Goal: Information Seeking & Learning: Learn about a topic

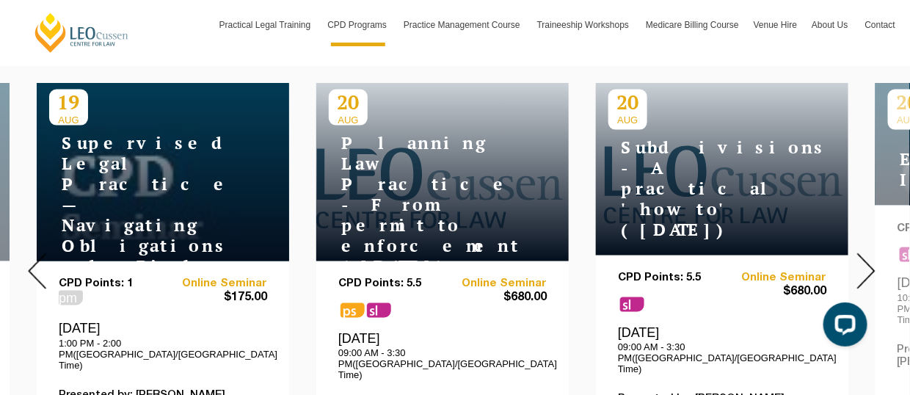
scroll to position [614, 0]
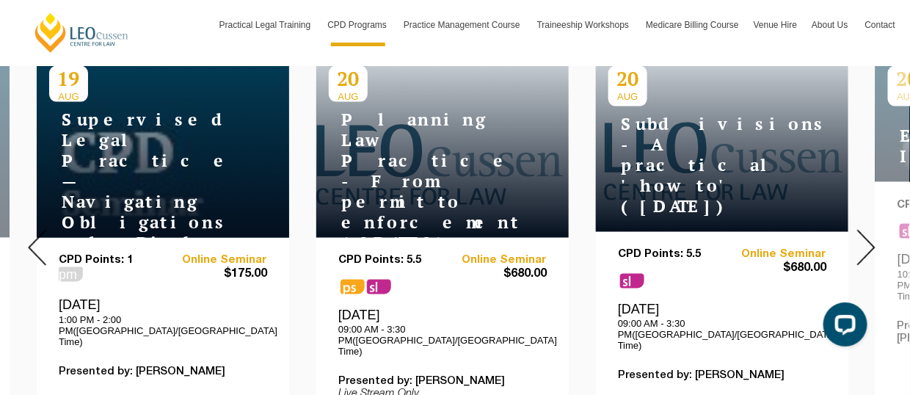
click at [869, 238] on img at bounding box center [867, 248] width 18 height 36
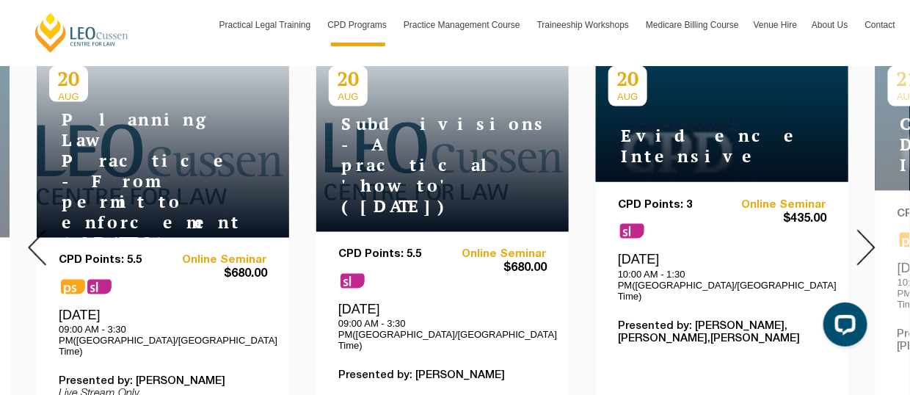
click at [869, 238] on img at bounding box center [867, 248] width 18 height 36
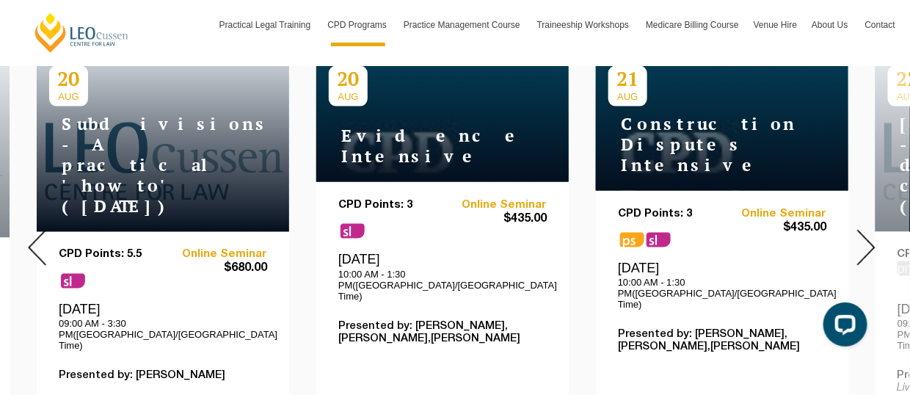
click at [869, 238] on img at bounding box center [867, 248] width 18 height 36
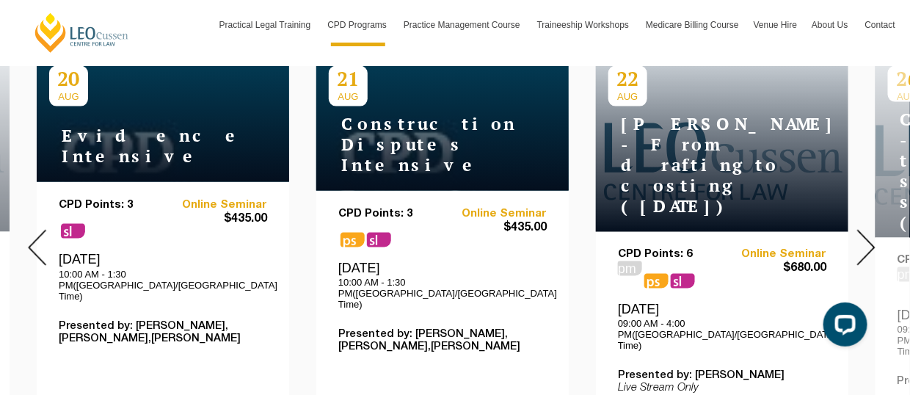
click at [869, 239] on img at bounding box center [867, 248] width 18 height 36
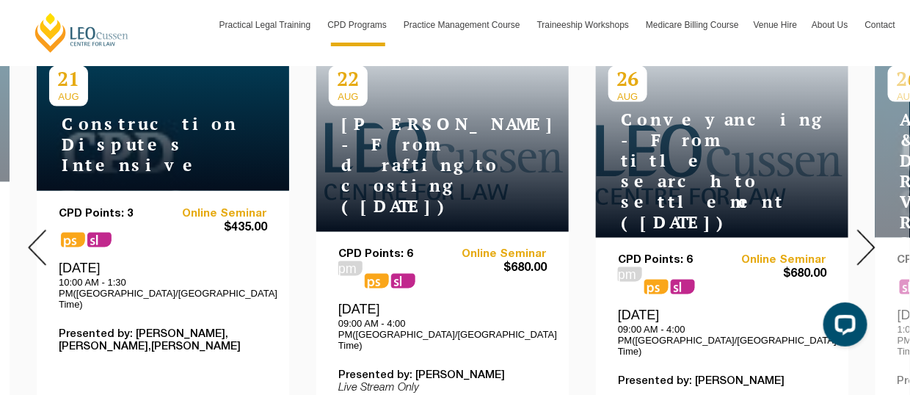
click at [869, 239] on img at bounding box center [867, 248] width 18 height 36
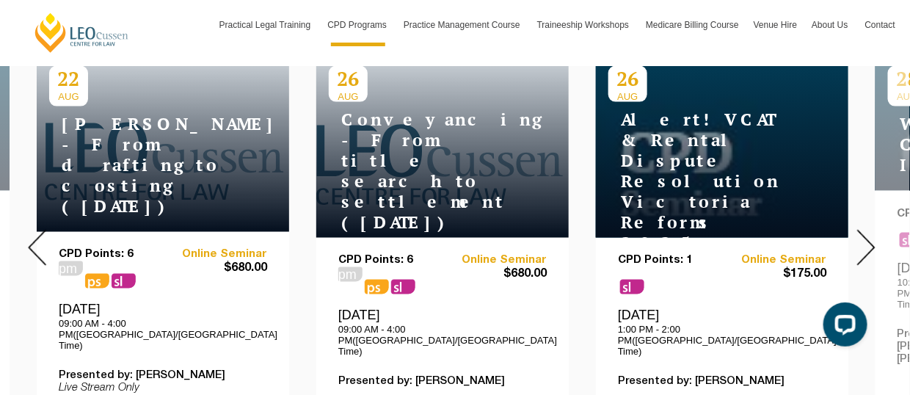
click at [869, 239] on img at bounding box center [867, 248] width 18 height 36
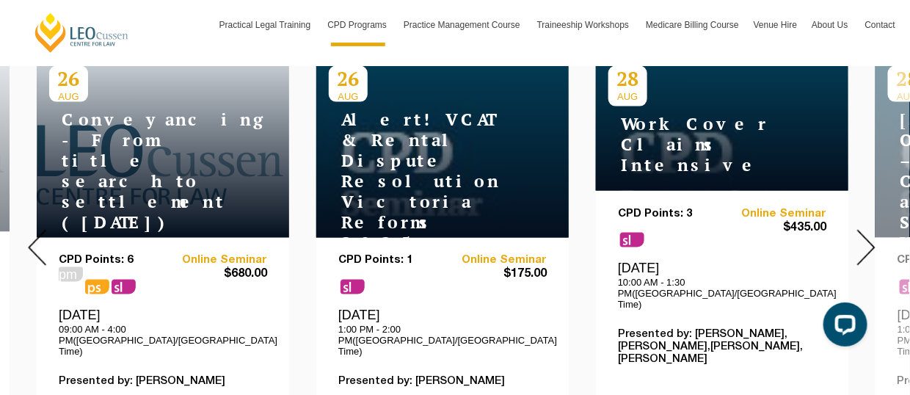
click at [869, 239] on img at bounding box center [867, 248] width 18 height 36
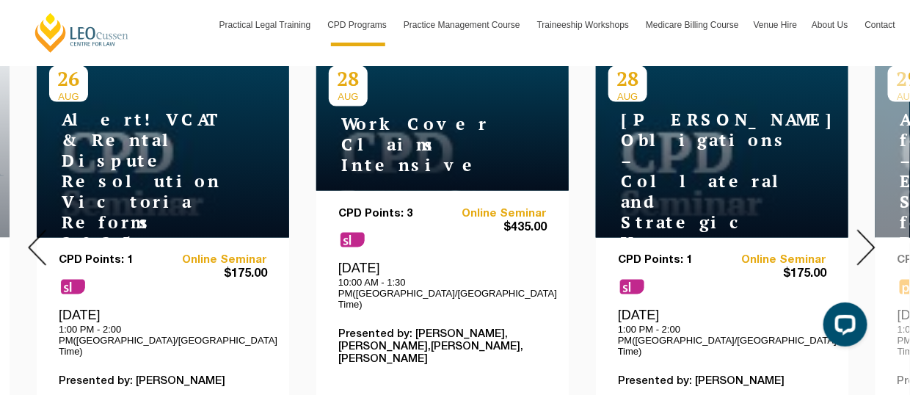
click at [869, 239] on img at bounding box center [867, 248] width 18 height 36
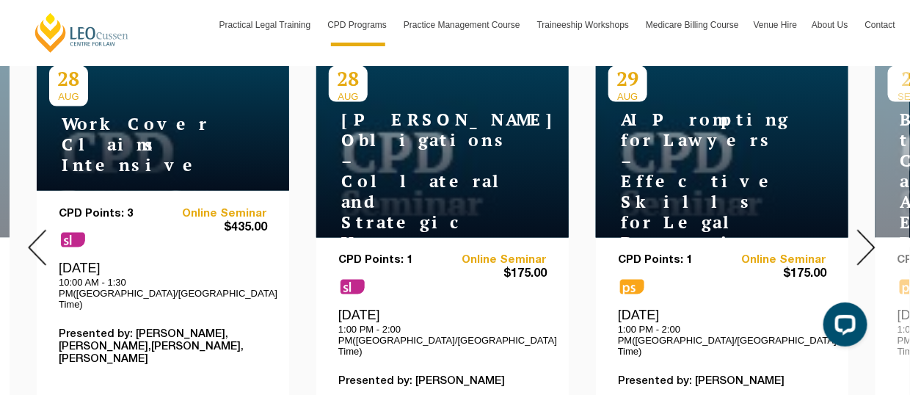
click at [869, 239] on img at bounding box center [867, 248] width 18 height 36
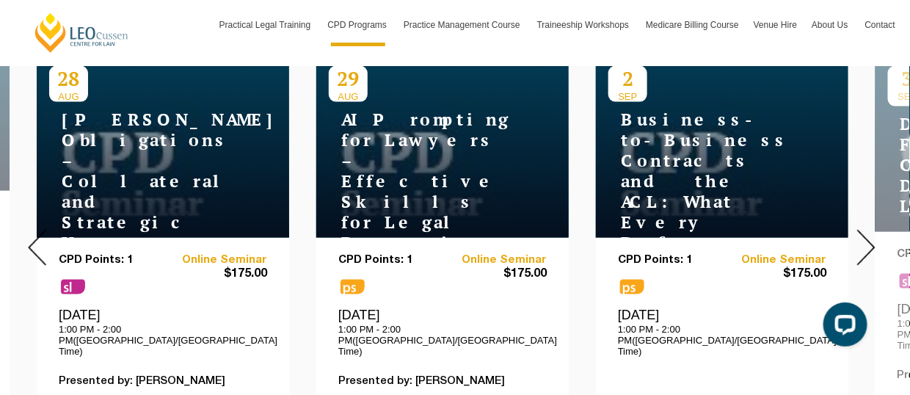
click at [869, 239] on img at bounding box center [867, 248] width 18 height 36
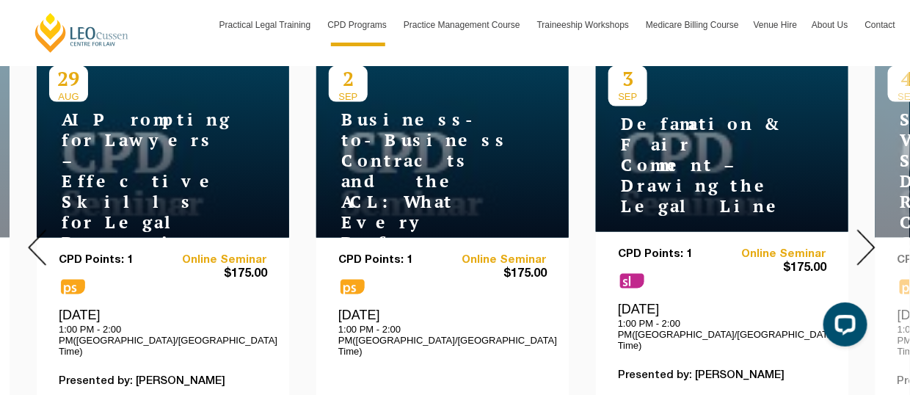
click at [869, 239] on img at bounding box center [867, 248] width 18 height 36
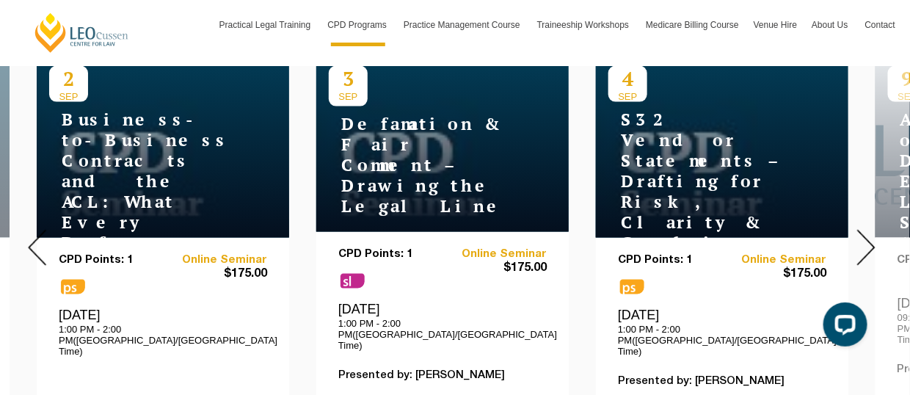
click at [869, 239] on img at bounding box center [867, 248] width 18 height 36
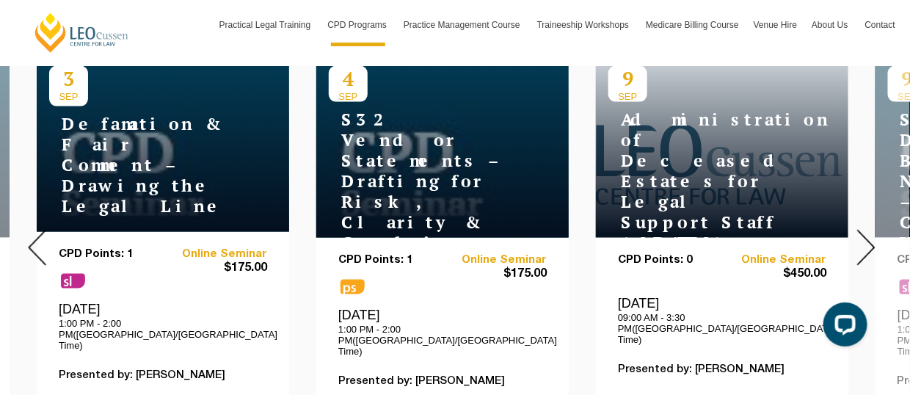
click at [869, 239] on img at bounding box center [867, 248] width 18 height 36
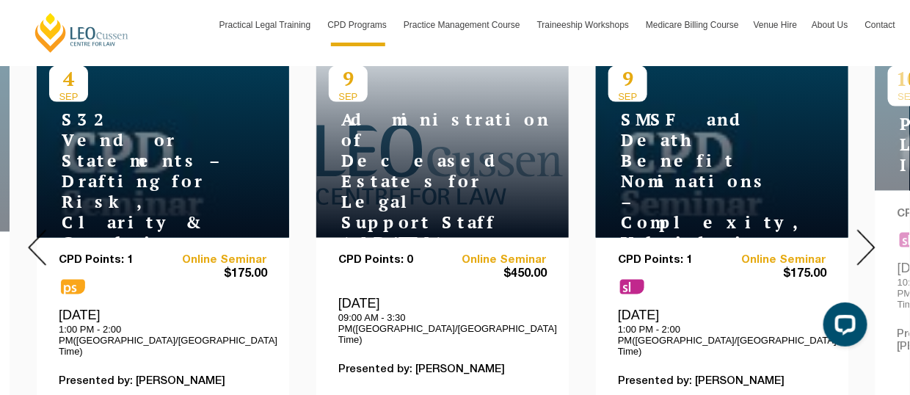
click at [869, 239] on img at bounding box center [867, 248] width 18 height 36
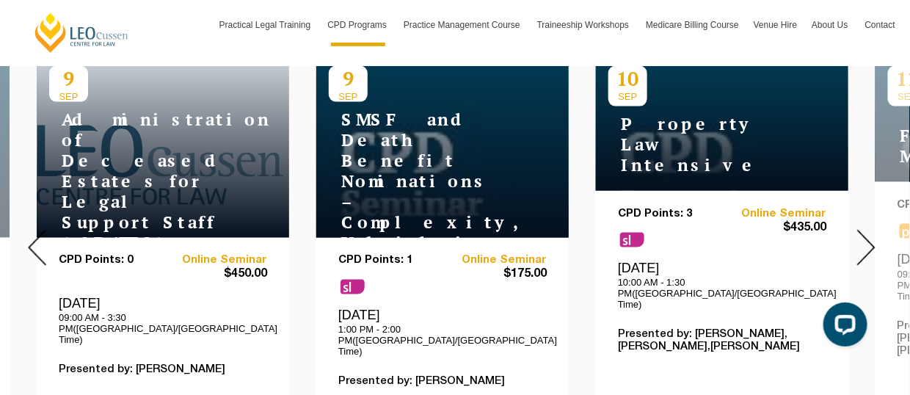
click at [869, 239] on img at bounding box center [867, 248] width 18 height 36
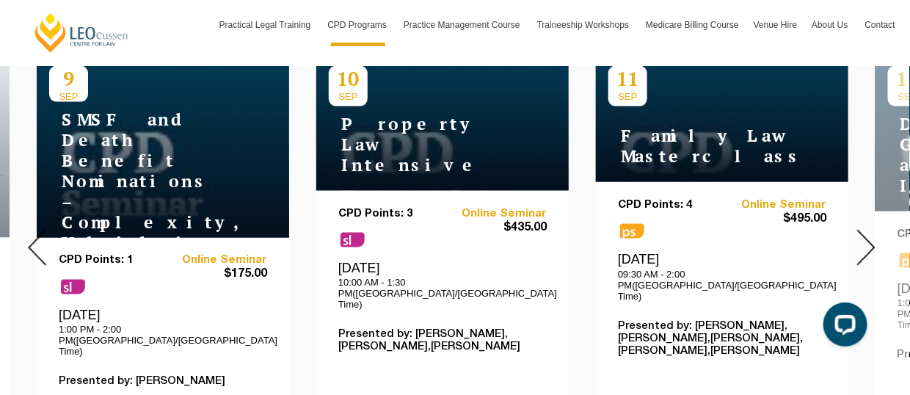
click at [869, 239] on img at bounding box center [867, 248] width 18 height 36
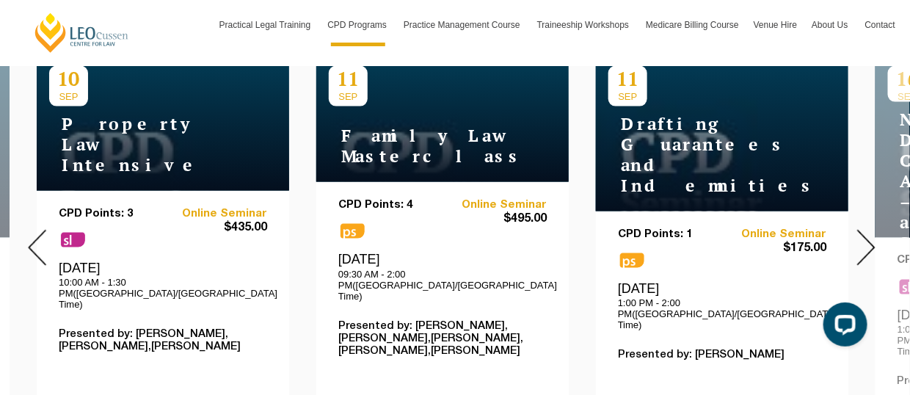
click at [869, 239] on img at bounding box center [867, 248] width 18 height 36
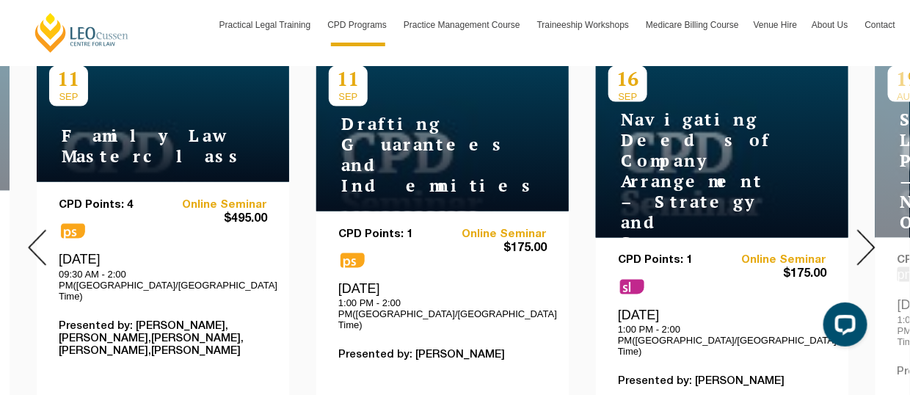
click at [869, 239] on img at bounding box center [867, 248] width 18 height 36
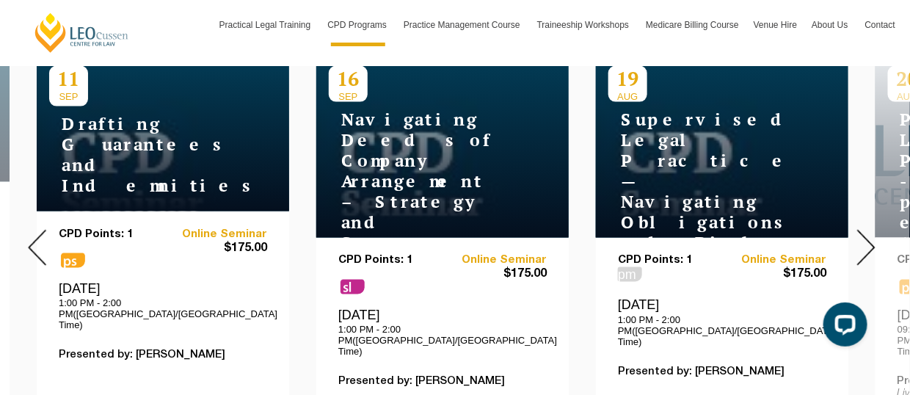
click at [867, 239] on img at bounding box center [867, 248] width 18 height 36
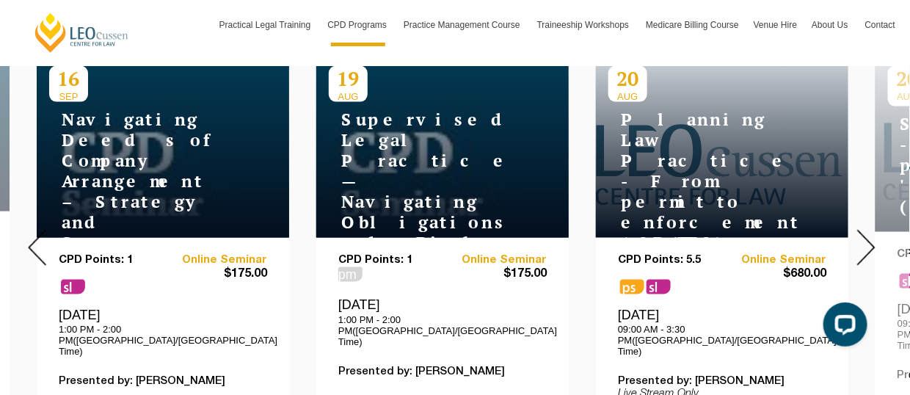
click at [867, 239] on img at bounding box center [867, 248] width 18 height 36
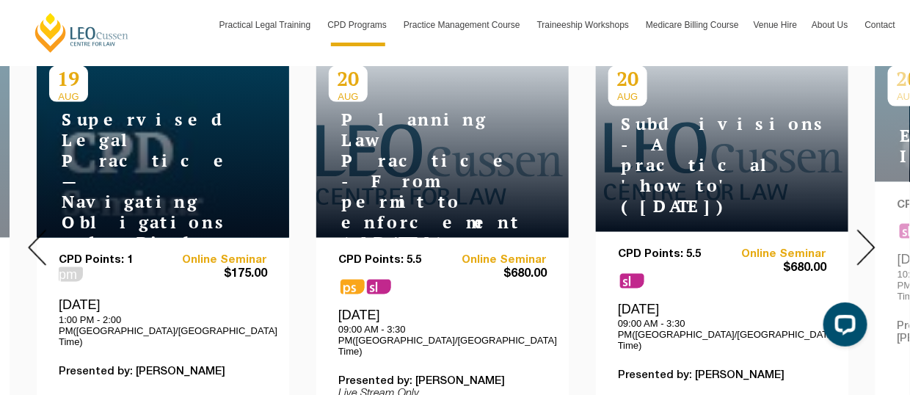
click at [864, 239] on img at bounding box center [867, 248] width 18 height 36
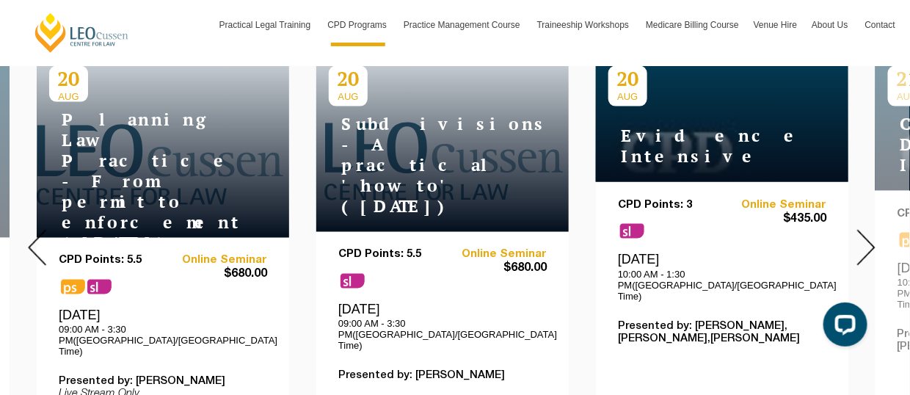
click at [863, 238] on img at bounding box center [867, 248] width 18 height 36
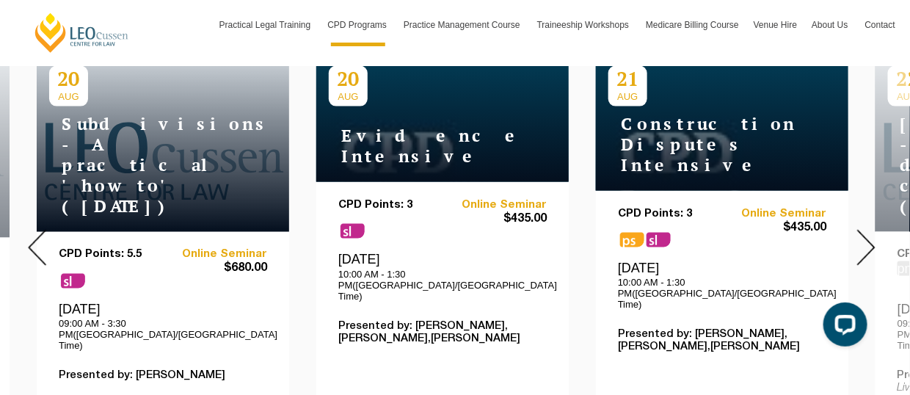
click at [863, 238] on img at bounding box center [867, 248] width 18 height 36
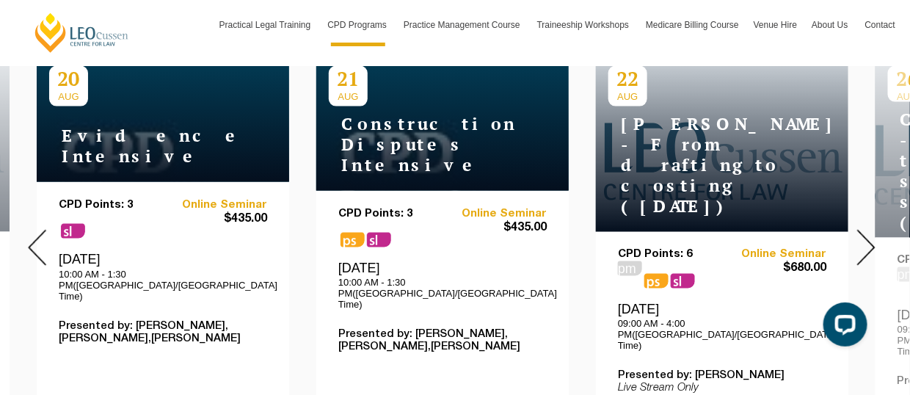
click at [385, 120] on div "Construction Disputes Intensive" at bounding box center [443, 140] width 228 height 69
click at [396, 208] on p "CPD Points: 3" at bounding box center [390, 214] width 104 height 12
click at [395, 208] on p "CPD Points: 3" at bounding box center [390, 214] width 104 height 12
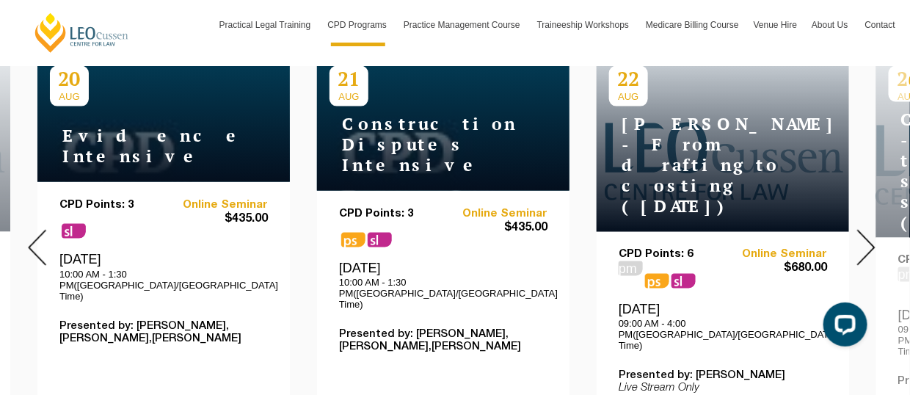
drag, startPoint x: 452, startPoint y: 299, endPoint x: 456, endPoint y: 307, distance: 9.2
click at [455, 329] on p "Presented by: [PERSON_NAME],[PERSON_NAME],[PERSON_NAME]" at bounding box center [443, 341] width 209 height 25
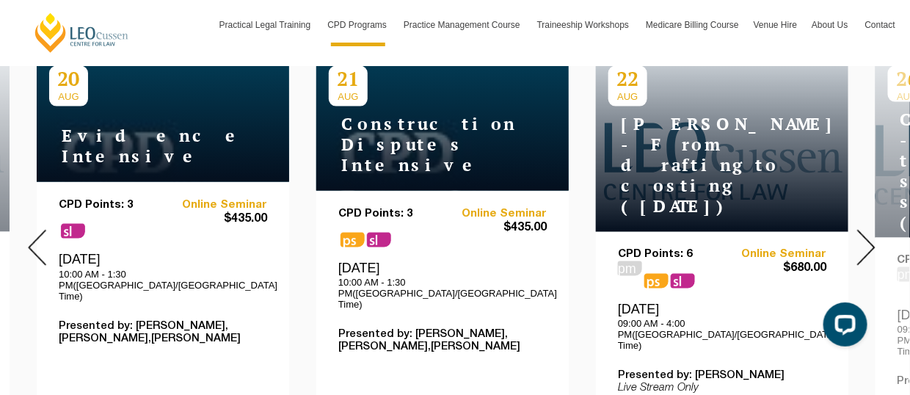
click at [867, 231] on img at bounding box center [867, 248] width 18 height 36
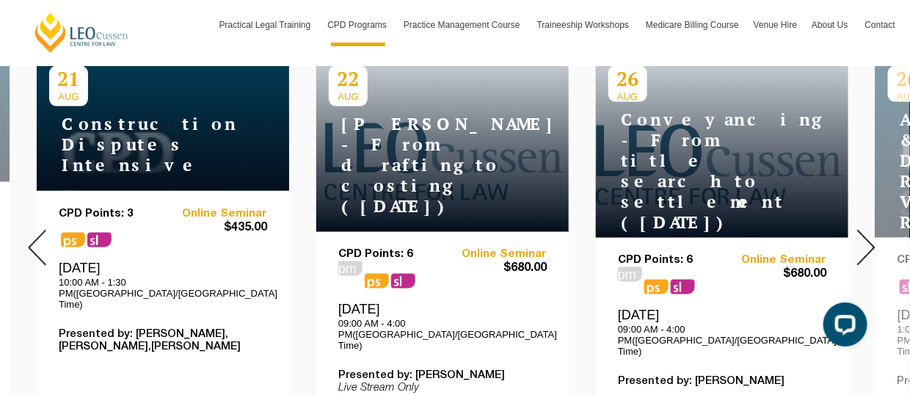
click at [866, 230] on img at bounding box center [867, 248] width 18 height 36
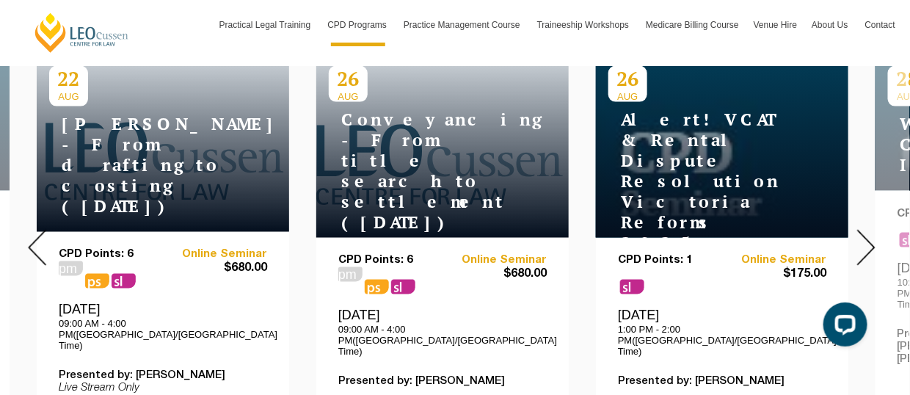
click at [866, 230] on img at bounding box center [867, 248] width 18 height 36
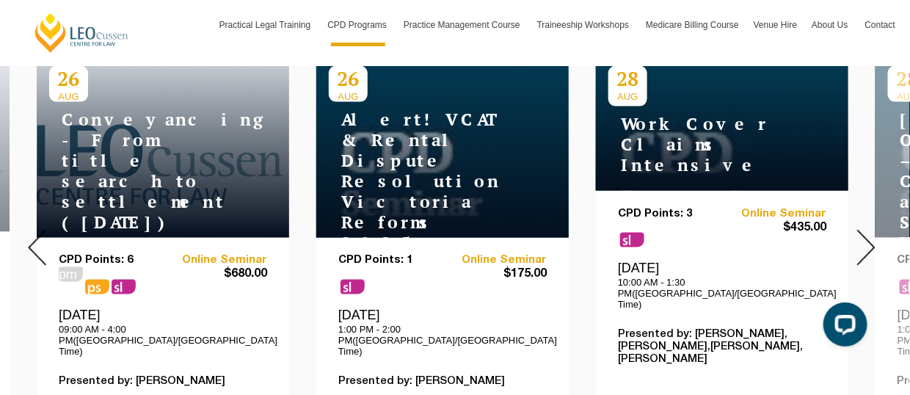
click at [866, 230] on img at bounding box center [867, 248] width 18 height 36
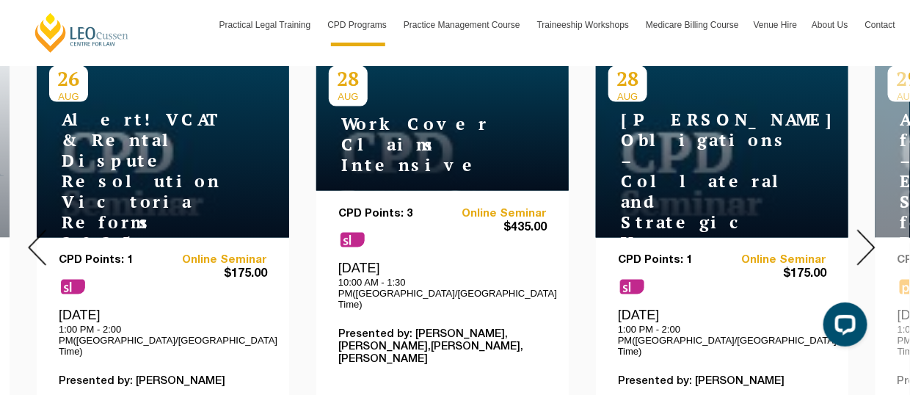
click at [866, 230] on img at bounding box center [867, 248] width 18 height 36
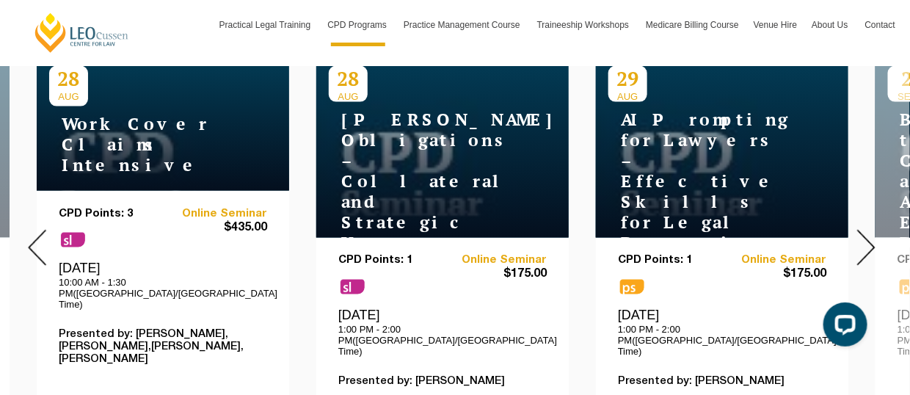
click at [866, 230] on img at bounding box center [867, 248] width 18 height 36
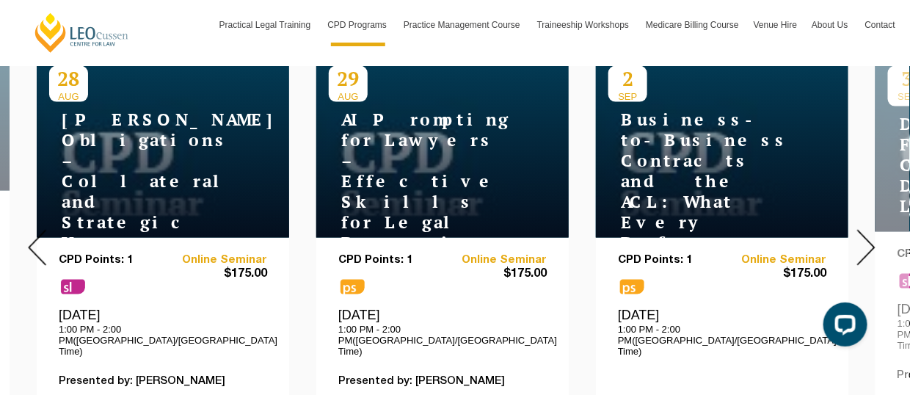
click at [866, 230] on img at bounding box center [867, 248] width 18 height 36
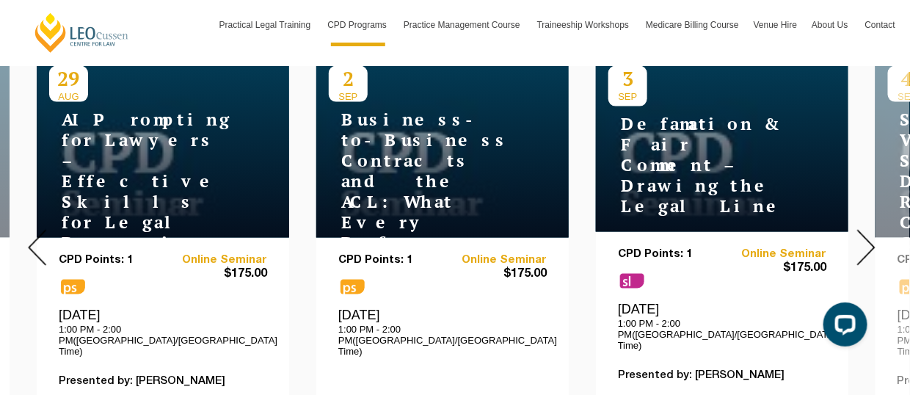
click at [866, 230] on img at bounding box center [867, 248] width 18 height 36
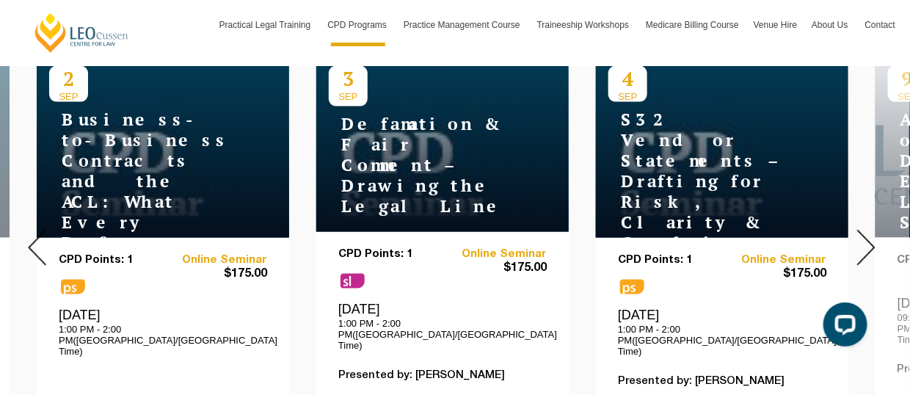
click at [866, 230] on img at bounding box center [867, 248] width 18 height 36
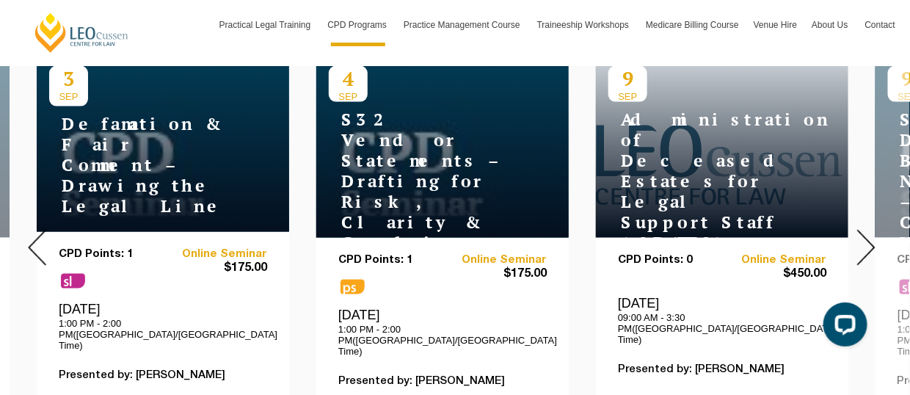
click at [866, 230] on img at bounding box center [867, 248] width 18 height 36
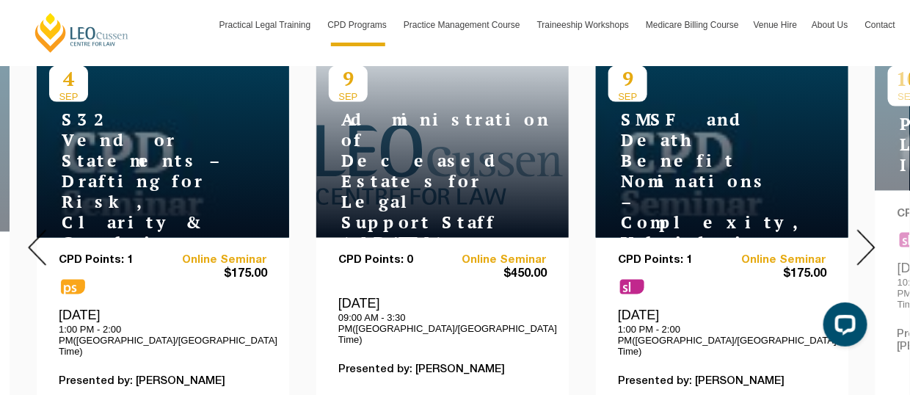
click at [866, 230] on img at bounding box center [867, 248] width 18 height 36
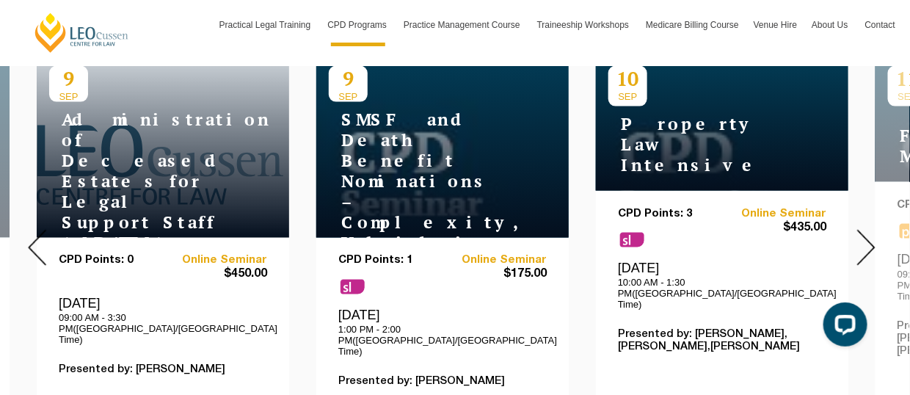
click at [866, 230] on img at bounding box center [867, 248] width 18 height 36
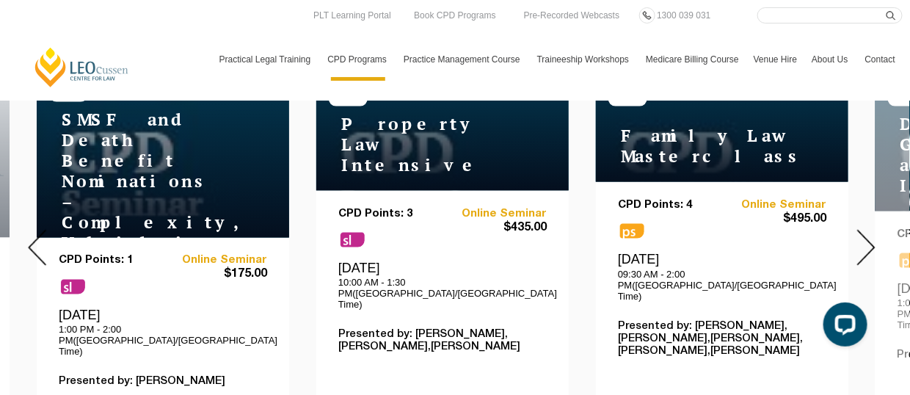
click at [866, 241] on img at bounding box center [867, 248] width 18 height 36
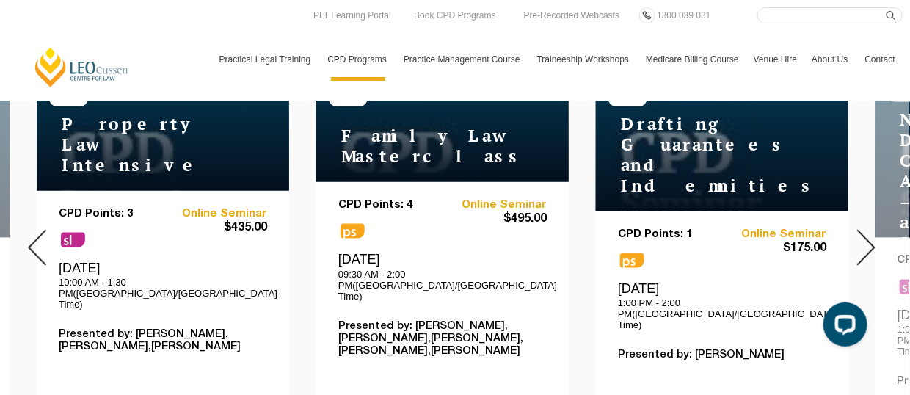
click at [866, 241] on img at bounding box center [867, 248] width 18 height 36
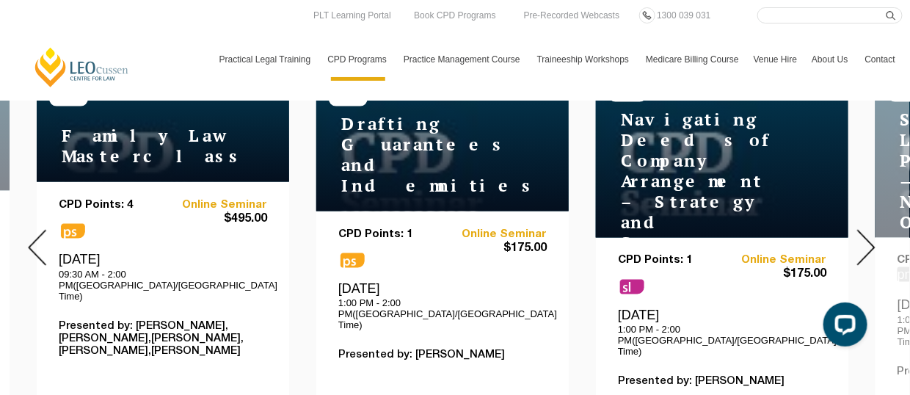
click at [866, 240] on img at bounding box center [867, 248] width 18 height 36
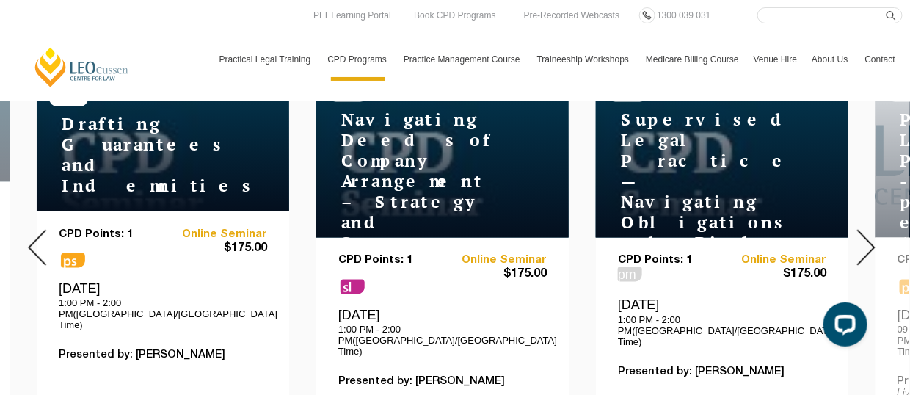
click at [866, 240] on img at bounding box center [867, 248] width 18 height 36
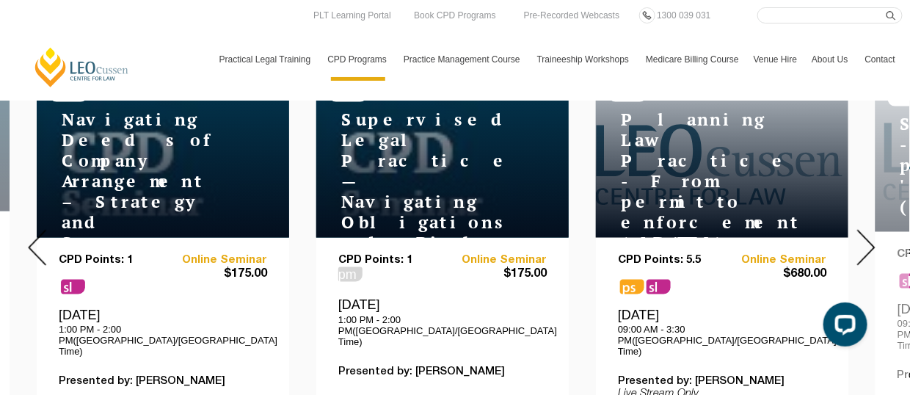
click at [866, 240] on img at bounding box center [867, 248] width 18 height 36
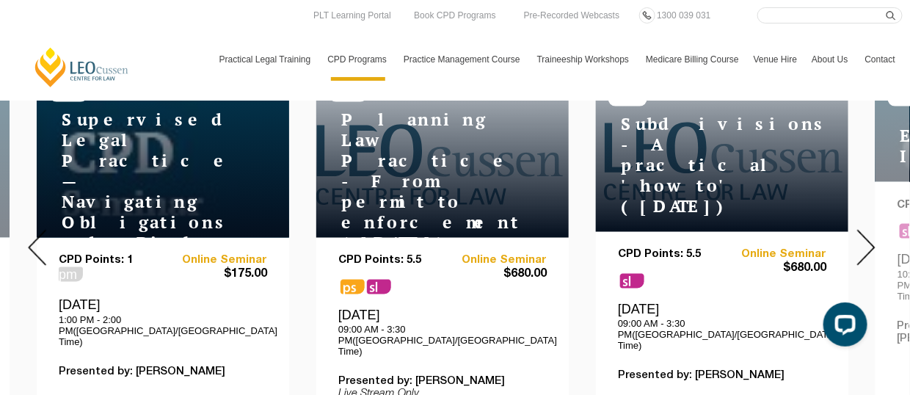
click at [866, 239] on img at bounding box center [867, 248] width 18 height 36
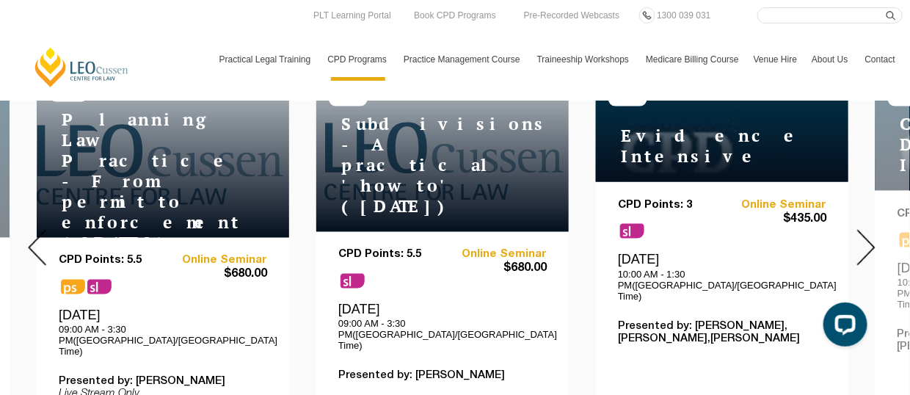
click at [866, 239] on img at bounding box center [867, 248] width 18 height 36
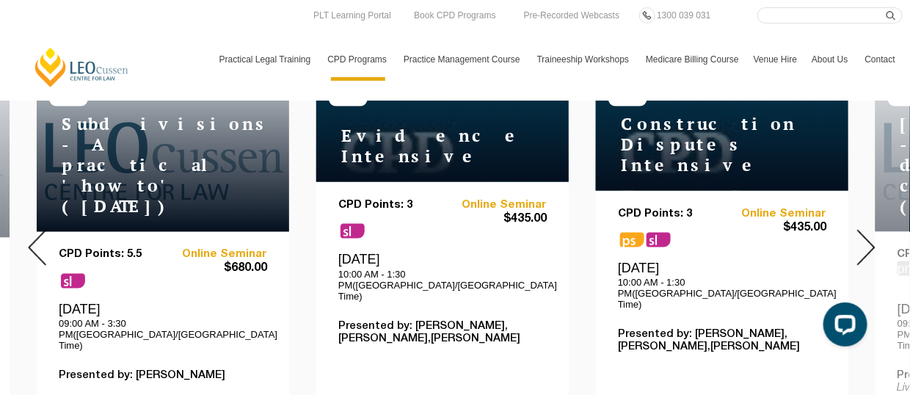
click at [865, 239] on img at bounding box center [867, 248] width 18 height 36
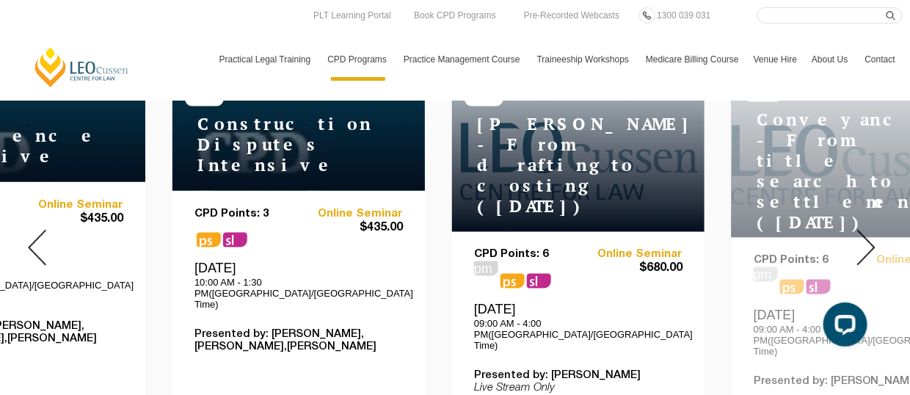
drag, startPoint x: 482, startPoint y: 322, endPoint x: 343, endPoint y: 300, distance: 140.4
click at [344, 302] on div "CPD Points: 3 ps sl Online Seminar $435.00 [DATE] 10:00 AM - 1:30 PM([GEOGRAPHI…" at bounding box center [299, 323] width 209 height 231
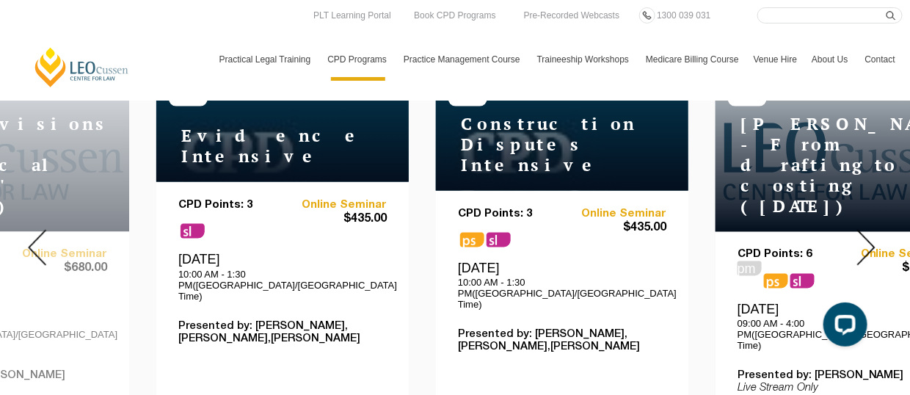
drag, startPoint x: 340, startPoint y: 247, endPoint x: 458, endPoint y: 333, distance: 146.1
click at [458, 333] on div "CPD Points: 3 ps sl Online Seminar $435.00 [DATE] 10:00 AM - 1:30 PM([GEOGRAPHI…" at bounding box center [562, 323] width 209 height 231
